Goal: Check status

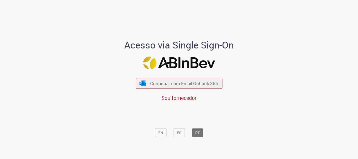
click at [182, 76] on div "Continuar com Email Outlook 365 Sou fornecedor" at bounding box center [179, 87] width 87 height 29
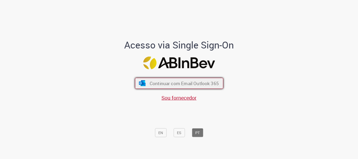
click at [186, 85] on span "Continuar com Email Outlook 365" at bounding box center [183, 84] width 69 height 6
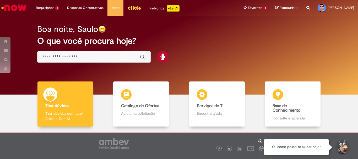
click at [132, 10] on img "Menu Cabeçalho" at bounding box center [134, 8] width 14 height 8
click at [17, 9] on img "Ir para a Homepage" at bounding box center [14, 8] width 27 height 10
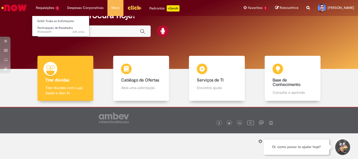
click at [41, 7] on li "Requisições 1 Exibir Todas as Solicitações Participação de Resultados 23h atrás…" at bounding box center [47, 8] width 31 height 16
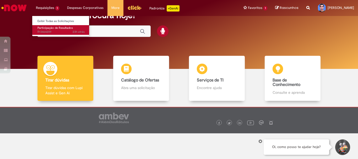
click at [45, 31] on span "23h atrás 23 horas atrás R13464209" at bounding box center [61, 32] width 47 height 4
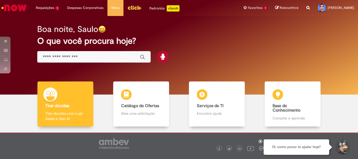
click at [131, 9] on img "Menu Cabeçalho" at bounding box center [134, 8] width 14 height 8
